Goal: Find specific page/section: Find specific page/section

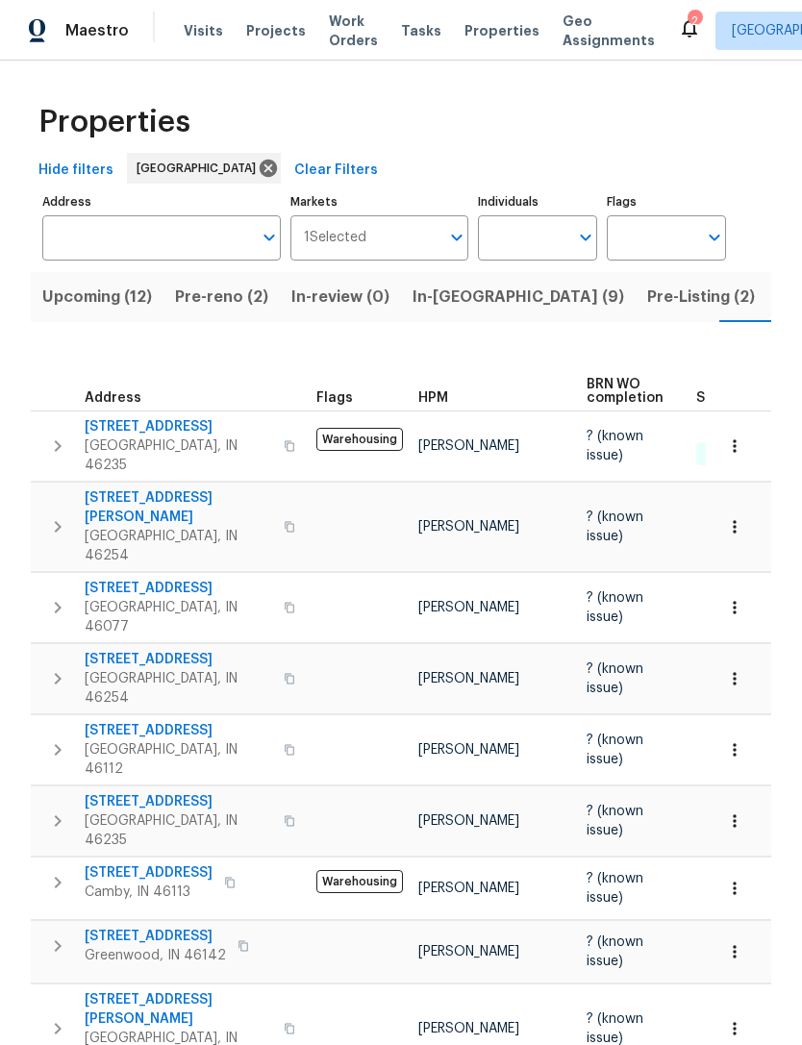
scroll to position [0, 70]
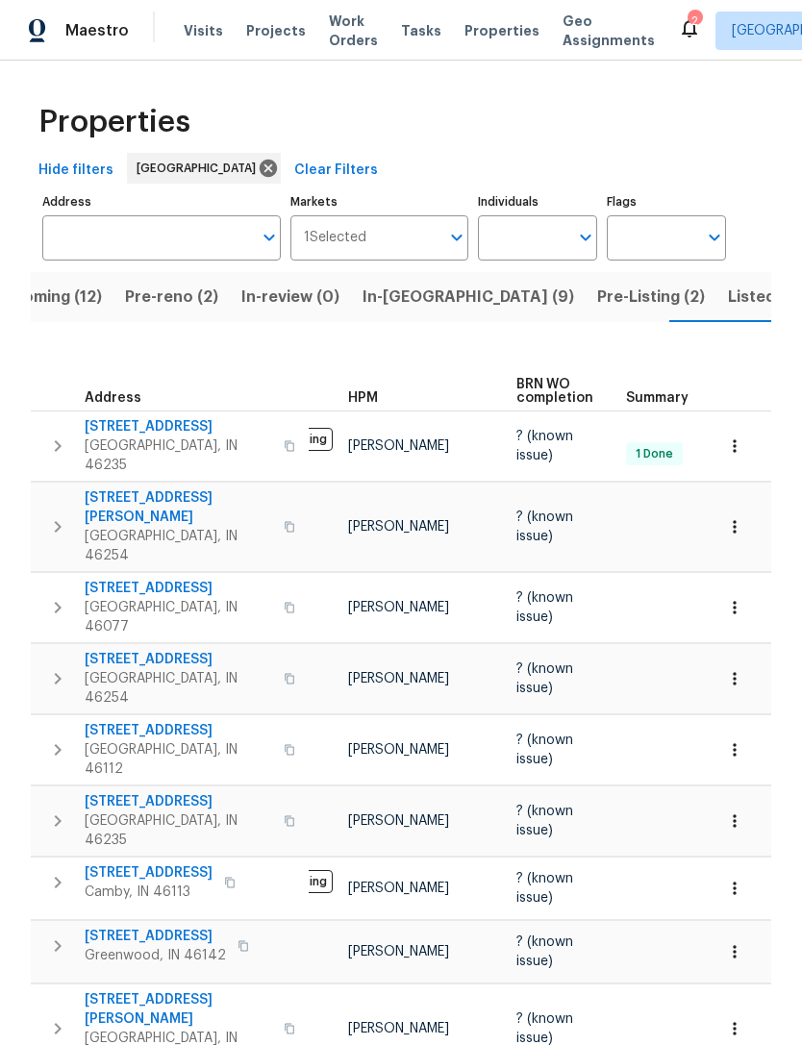
click at [464, 36] on span "Properties" at bounding box center [501, 30] width 75 height 19
click at [75, 246] on input "Address" at bounding box center [147, 237] width 210 height 45
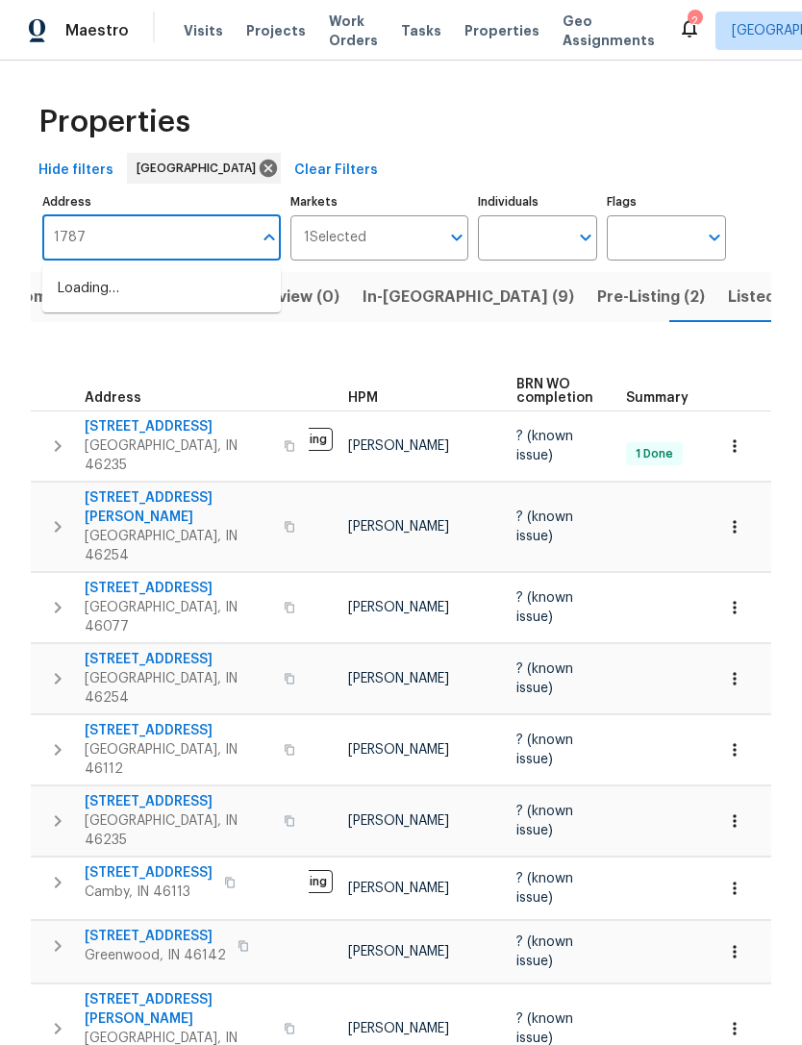
type input "17877"
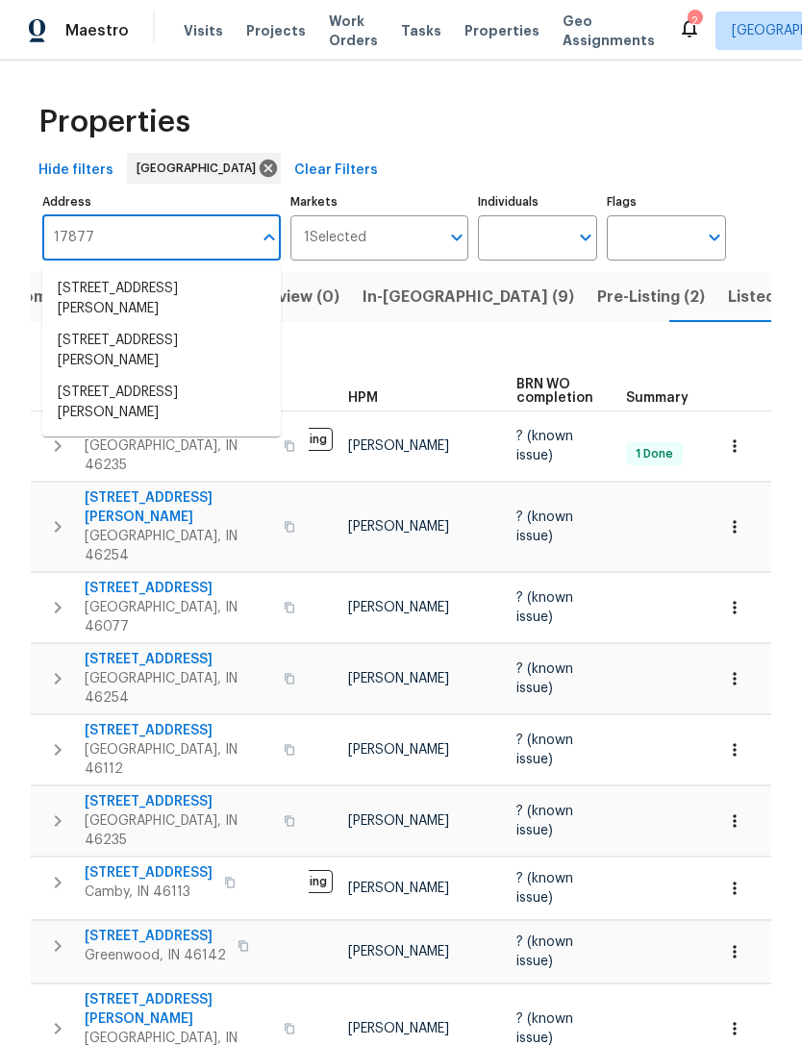
click at [91, 350] on li "[STREET_ADDRESS][PERSON_NAME]" at bounding box center [161, 351] width 238 height 52
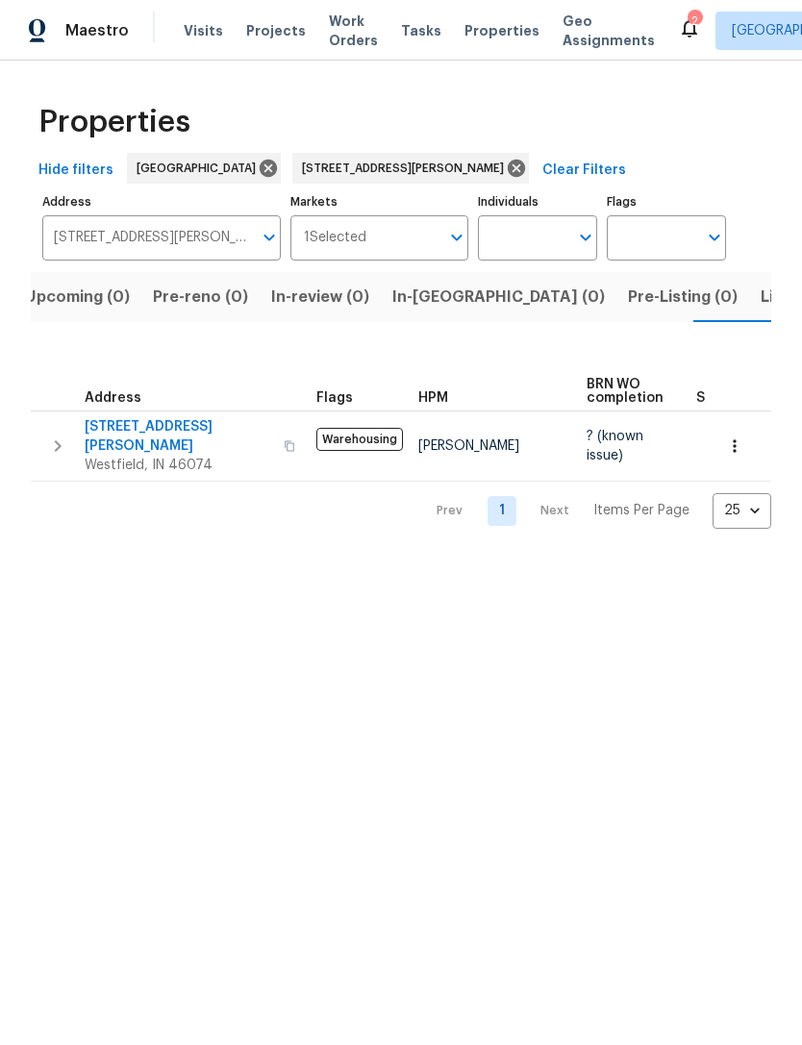
scroll to position [0, 31]
click at [136, 436] on span "[STREET_ADDRESS][PERSON_NAME]" at bounding box center [178, 436] width 187 height 38
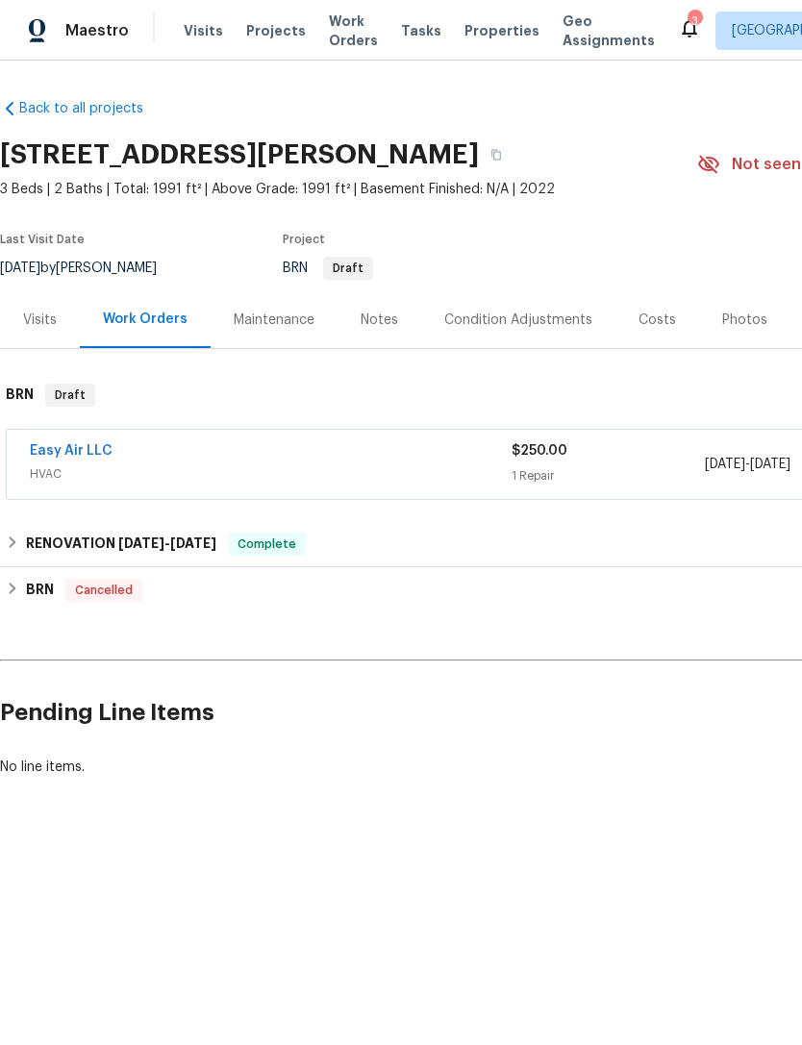
click at [65, 454] on link "Easy Air LLC" at bounding box center [71, 450] width 83 height 13
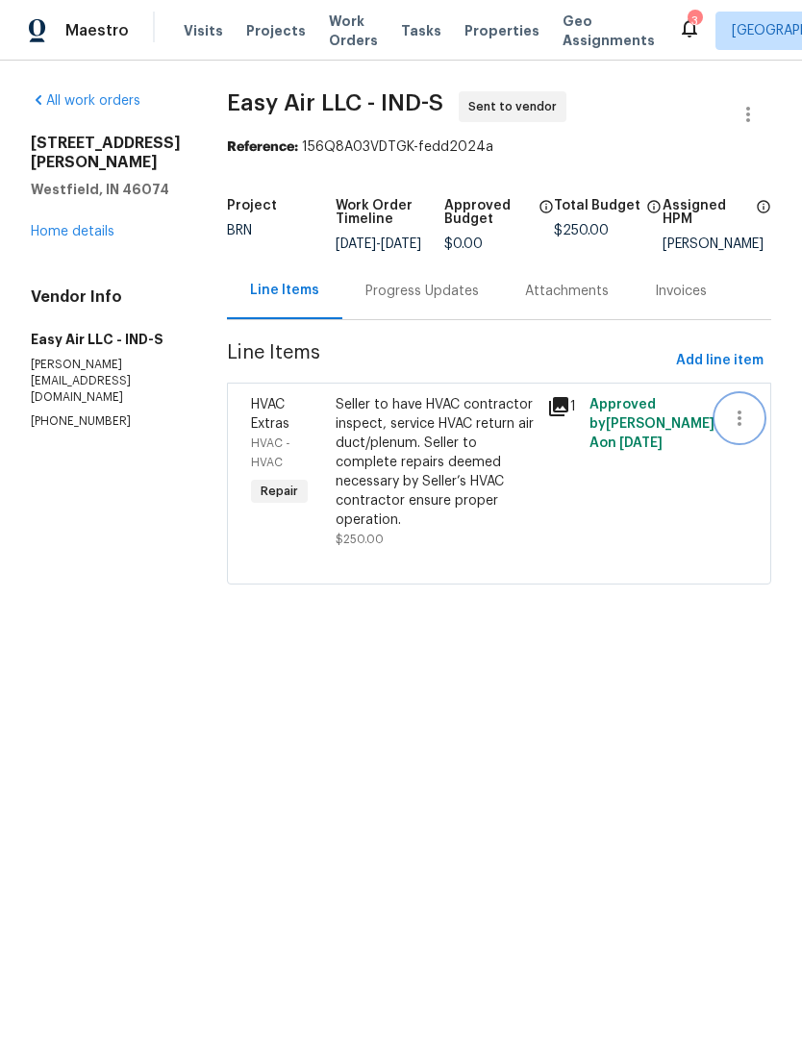
click at [734, 430] on icon "button" at bounding box center [739, 418] width 23 height 23
click at [314, 479] on div at bounding box center [401, 522] width 802 height 1045
click at [62, 238] on link "Home details" at bounding box center [73, 231] width 84 height 13
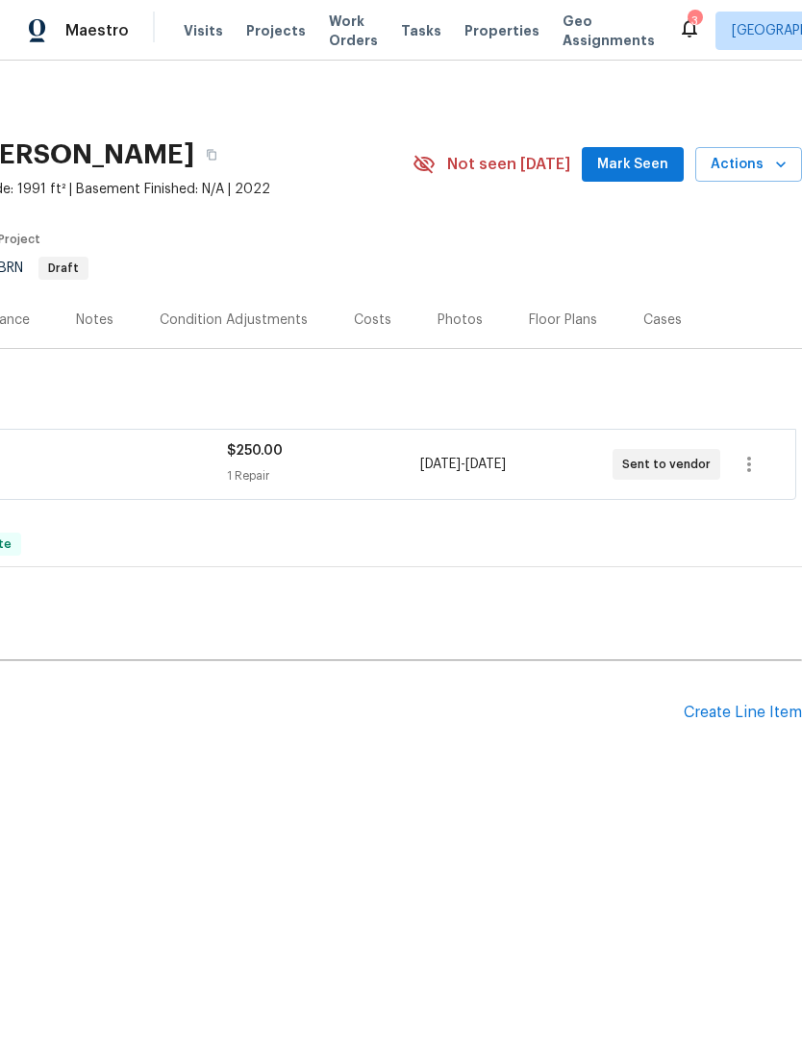
scroll to position [0, 285]
click at [751, 465] on icon "button" at bounding box center [748, 464] width 23 height 23
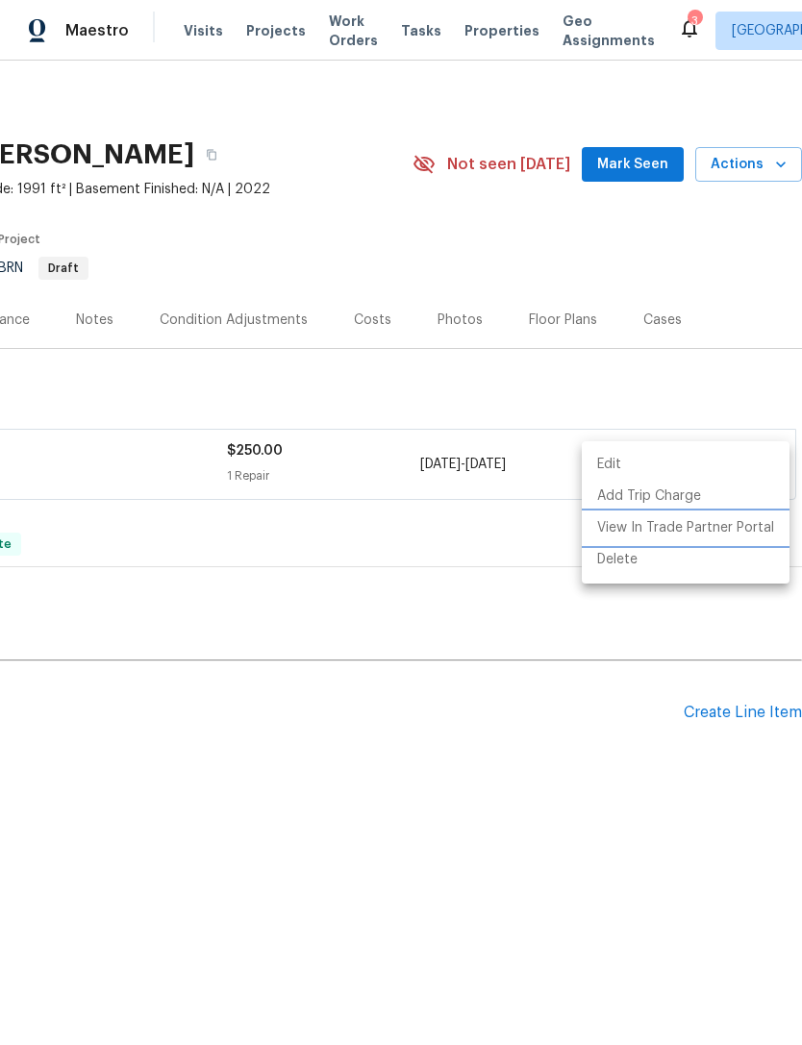
click at [725, 531] on li "View In Trade Partner Portal" at bounding box center [686, 528] width 208 height 32
